Goal: Check status

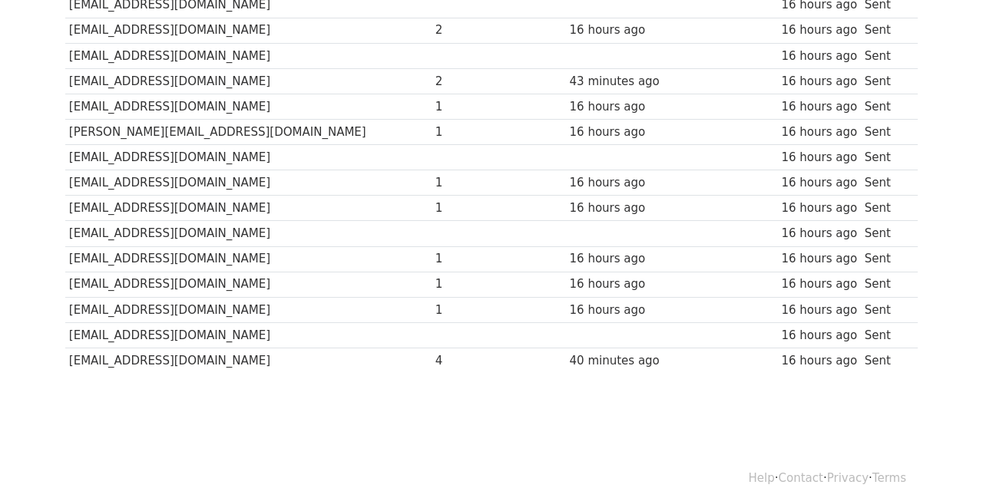
scroll to position [1073, 0]
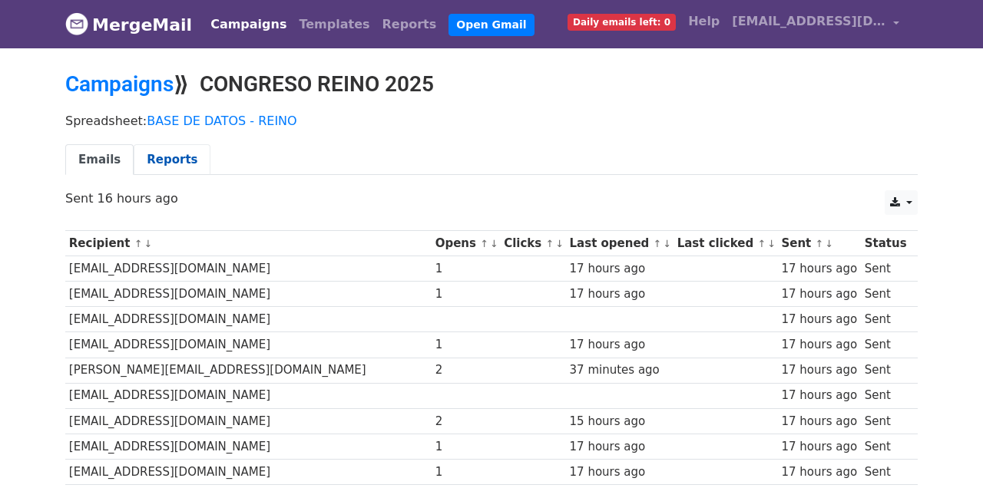
click at [151, 155] on link "Reports" at bounding box center [172, 159] width 77 height 31
